Goal: Check status: Check status

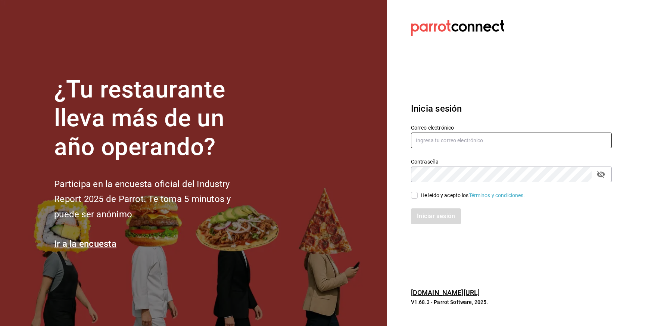
type input "onthestreet@vallarta.com"
click at [434, 195] on div "He leído y acepto los Términos y condiciones." at bounding box center [473, 195] width 104 height 8
click at [418, 195] on input "He leído y acepto los Términos y condiciones." at bounding box center [414, 195] width 7 height 7
checkbox input "true"
click at [434, 211] on button "Iniciar sesión" at bounding box center [436, 216] width 51 height 16
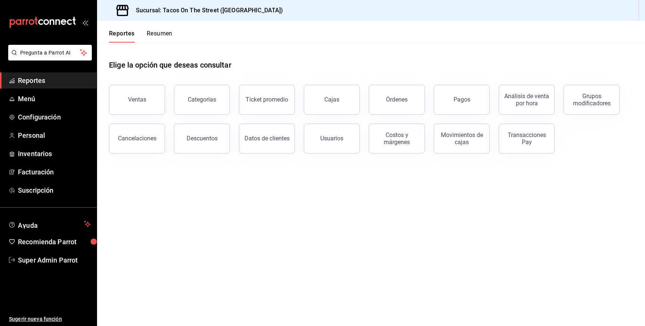
click at [150, 29] on div "Reportes Resumen" at bounding box center [134, 32] width 75 height 22
click at [152, 32] on button "Resumen" at bounding box center [160, 36] width 26 height 13
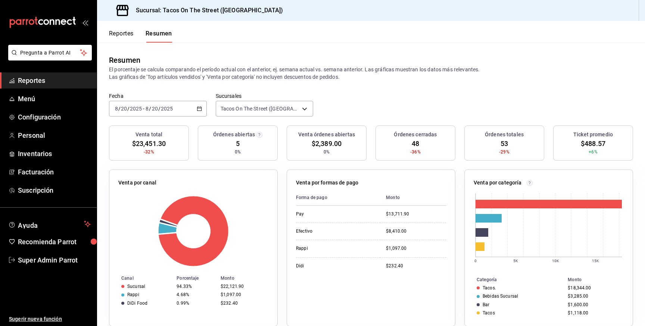
click at [125, 35] on button "Reportes" at bounding box center [121, 36] width 25 height 13
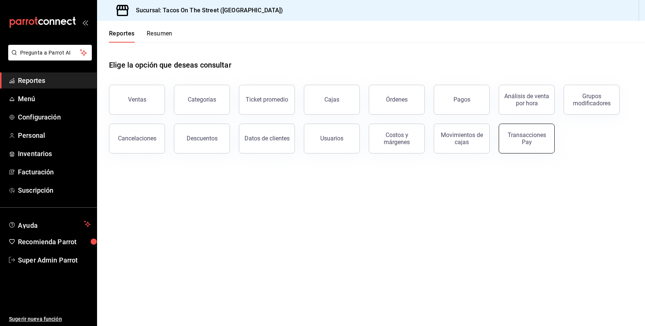
click at [523, 129] on button "Transacciones Pay" at bounding box center [527, 139] width 56 height 30
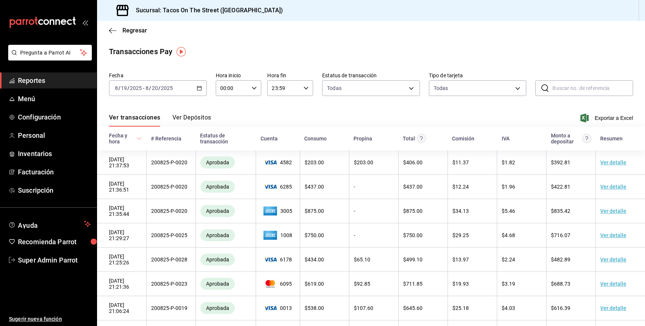
click at [191, 113] on div "Ver transacciones Ver Depósitos Exportar a Excel" at bounding box center [371, 116] width 524 height 22
click at [198, 119] on button "Ver Depósitos" at bounding box center [191, 120] width 39 height 13
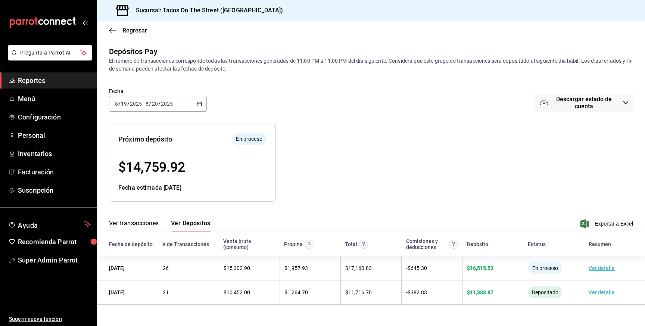
click at [156, 102] on input "20" at bounding box center [155, 104] width 7 height 6
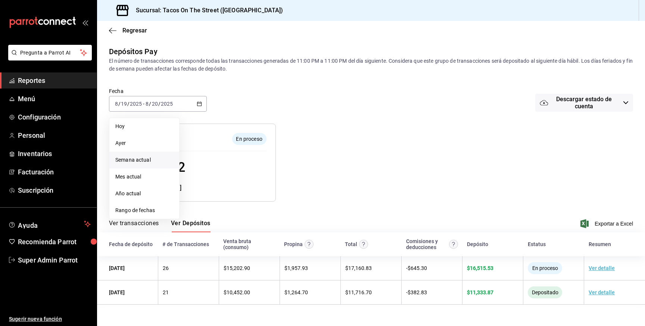
click at [138, 158] on span "Semana actual" at bounding box center [144, 160] width 58 height 8
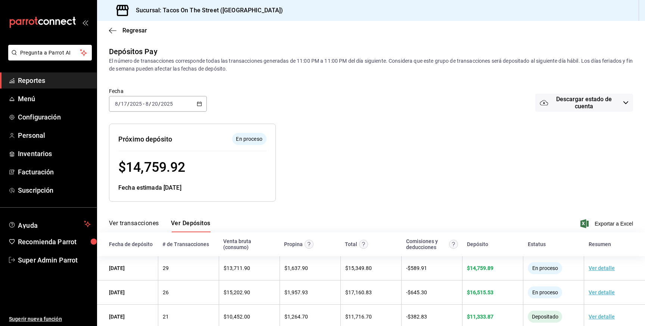
scroll to position [40, 0]
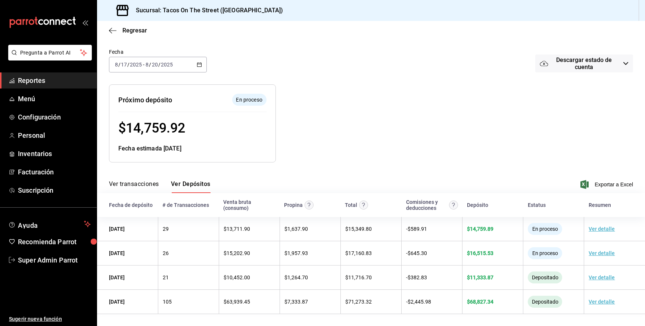
click at [141, 62] on input "2025" at bounding box center [135, 65] width 13 height 6
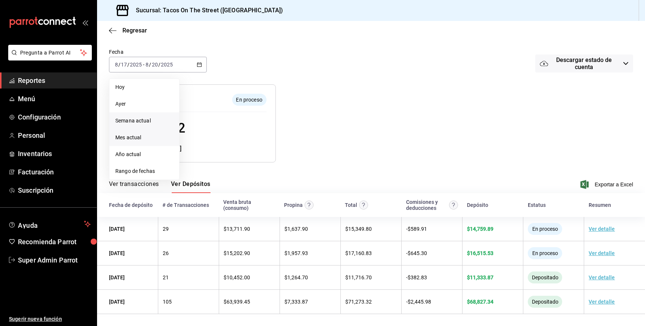
click at [144, 131] on li "Mes actual" at bounding box center [144, 137] width 70 height 17
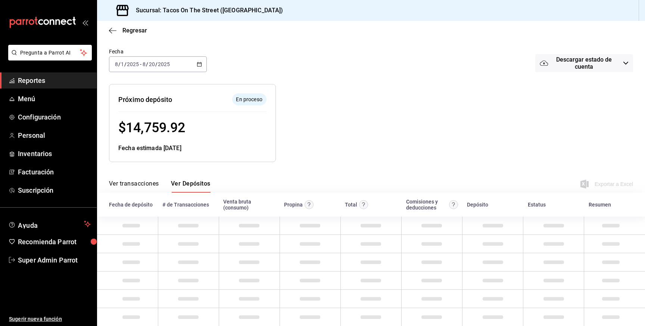
click at [412, 126] on div at bounding box center [410, 117] width 268 height 90
